Goal: Find specific page/section: Find specific page/section

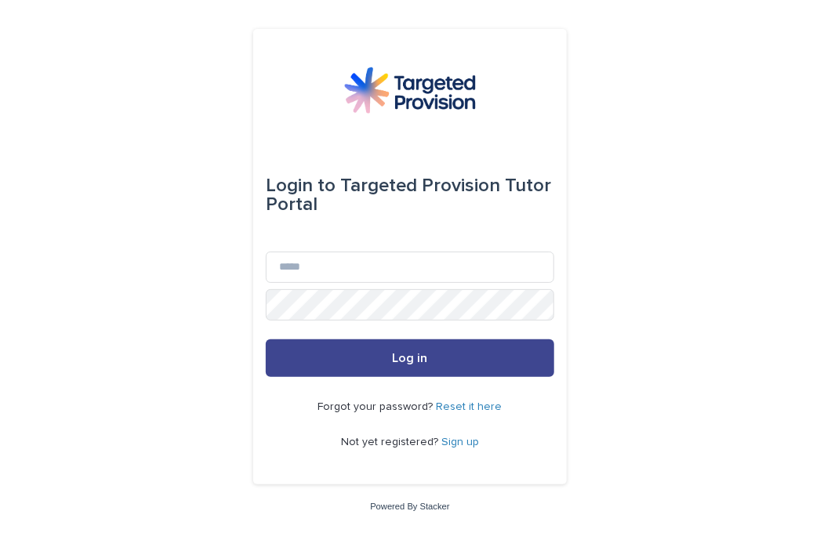
type input "**********"
click at [470, 371] on button "Log in" at bounding box center [410, 358] width 288 height 38
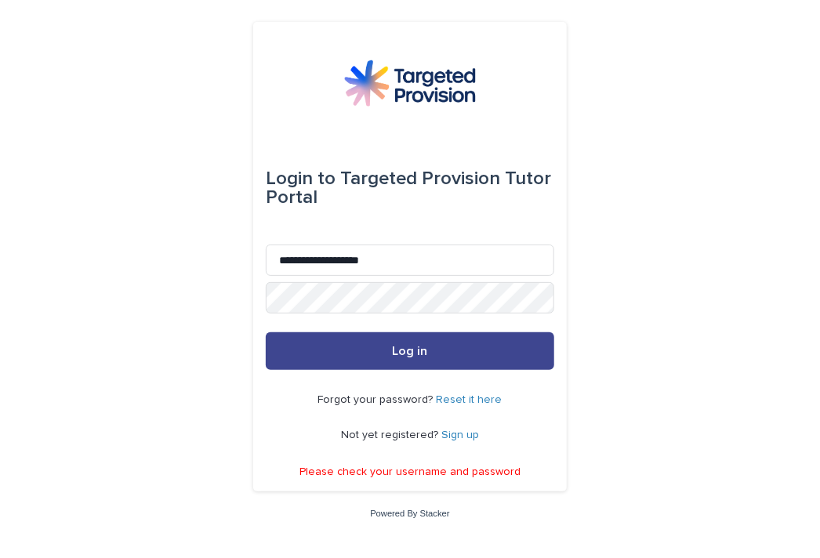
click at [409, 349] on span "Log in" at bounding box center [410, 351] width 35 height 13
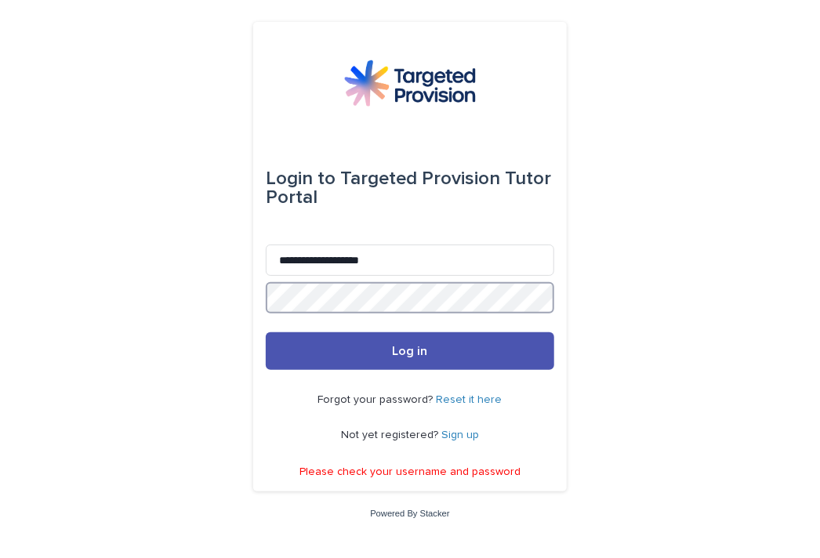
click at [266, 332] on button "Log in" at bounding box center [410, 351] width 288 height 38
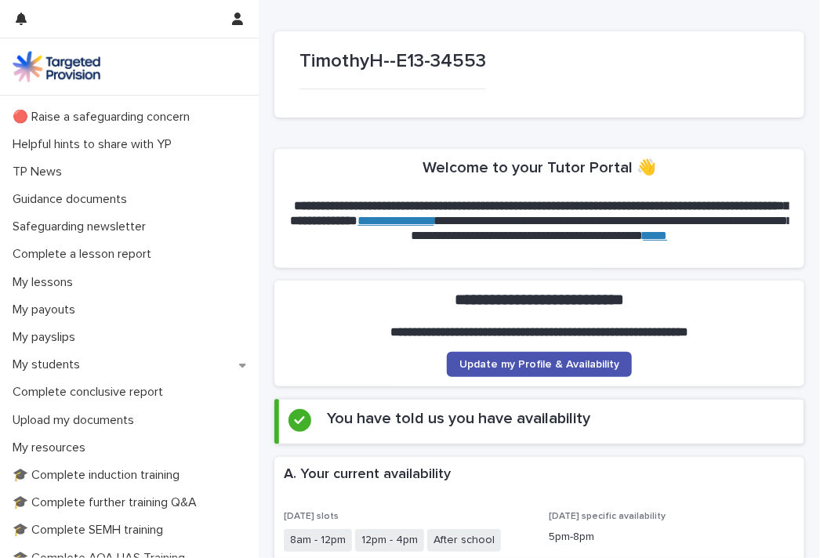
scroll to position [50, 0]
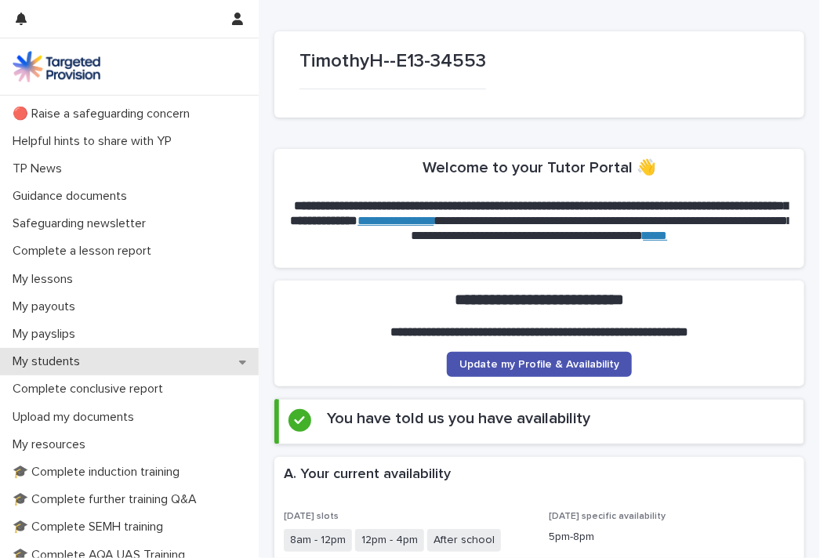
click at [74, 360] on p "My students" at bounding box center [49, 361] width 86 height 15
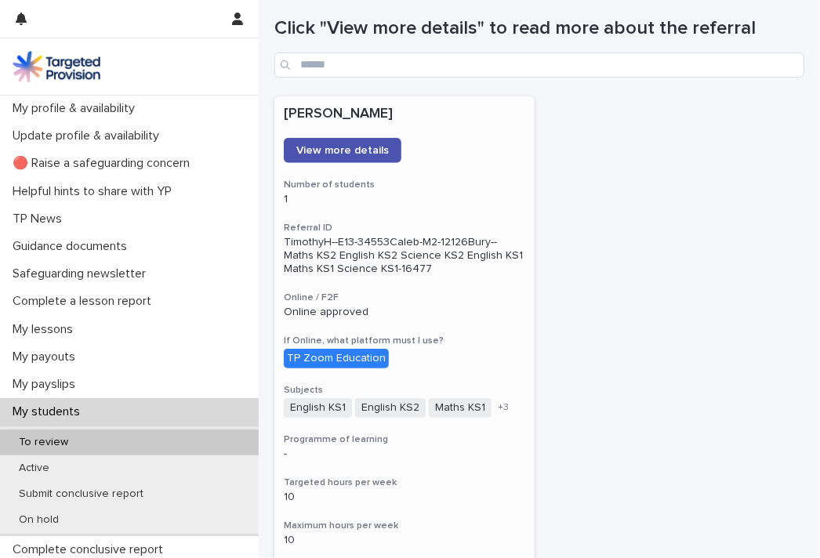
scroll to position [139, 0]
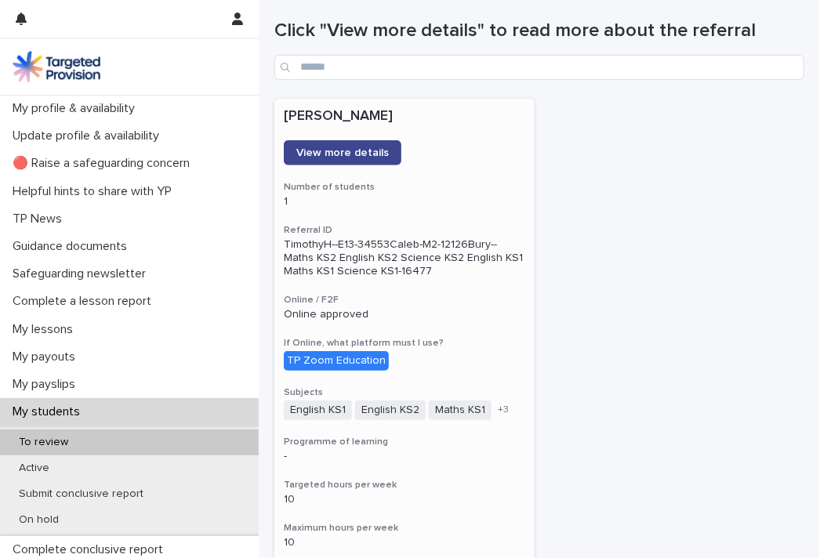
click at [364, 147] on span "View more details" at bounding box center [342, 152] width 92 height 11
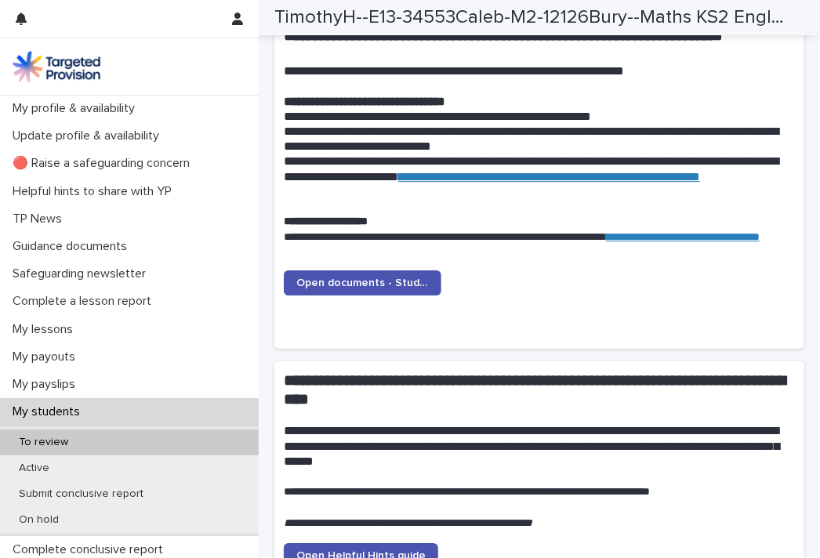
scroll to position [1599, 0]
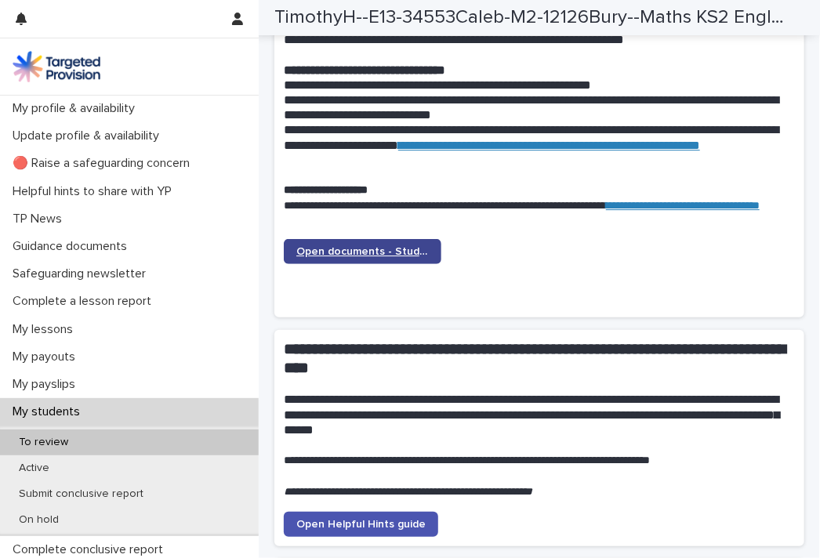
click at [373, 246] on span "Open documents - Student 1" at bounding box center [362, 251] width 132 height 11
